Goal: Check status: Check status

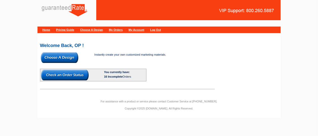
click at [65, 58] on img at bounding box center [59, 57] width 37 height 11
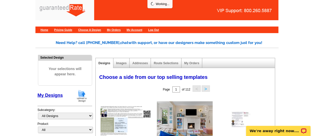
click at [120, 29] on link "My Orders" at bounding box center [114, 29] width 14 height 3
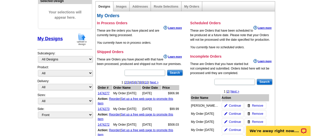
scroll to position [68, 0]
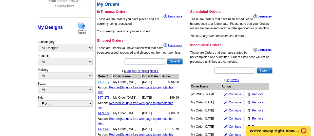
click at [109, 81] on link "1474277" at bounding box center [104, 82] width 12 height 4
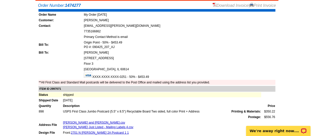
scroll to position [32, 0]
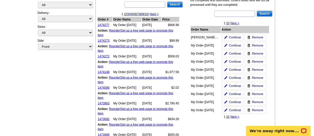
scroll to position [130, 0]
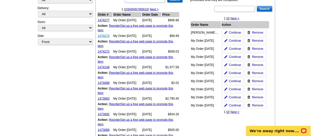
click at [99, 36] on link "1474273" at bounding box center [104, 36] width 12 height 4
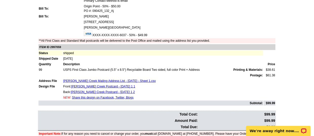
scroll to position [69, 0]
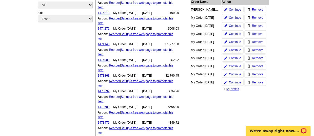
scroll to position [159, 0]
